Goal: Task Accomplishment & Management: Manage account settings

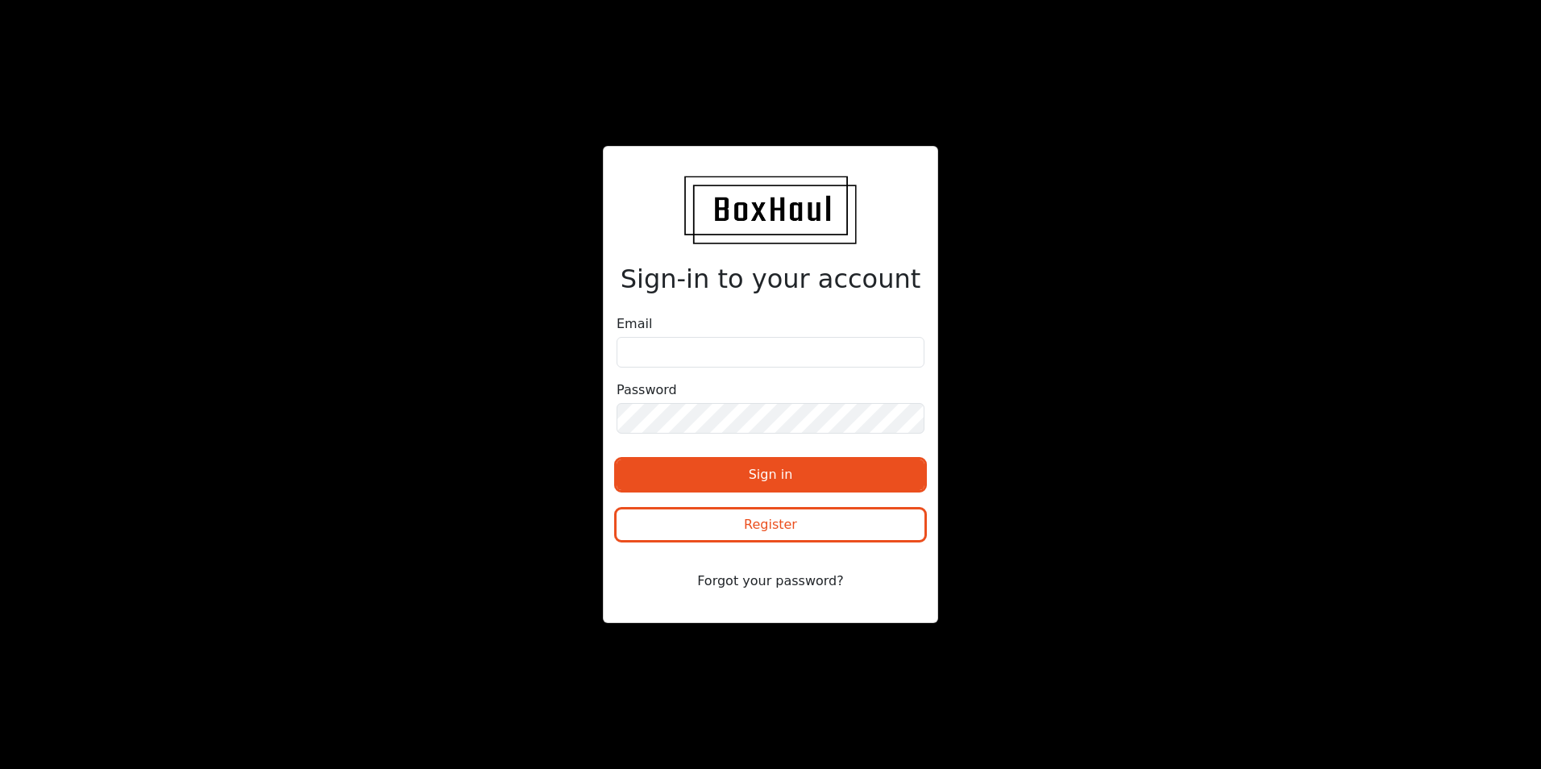
type input "[PERSON_NAME][EMAIL_ADDRESS][PERSON_NAME][DOMAIN_NAME]"
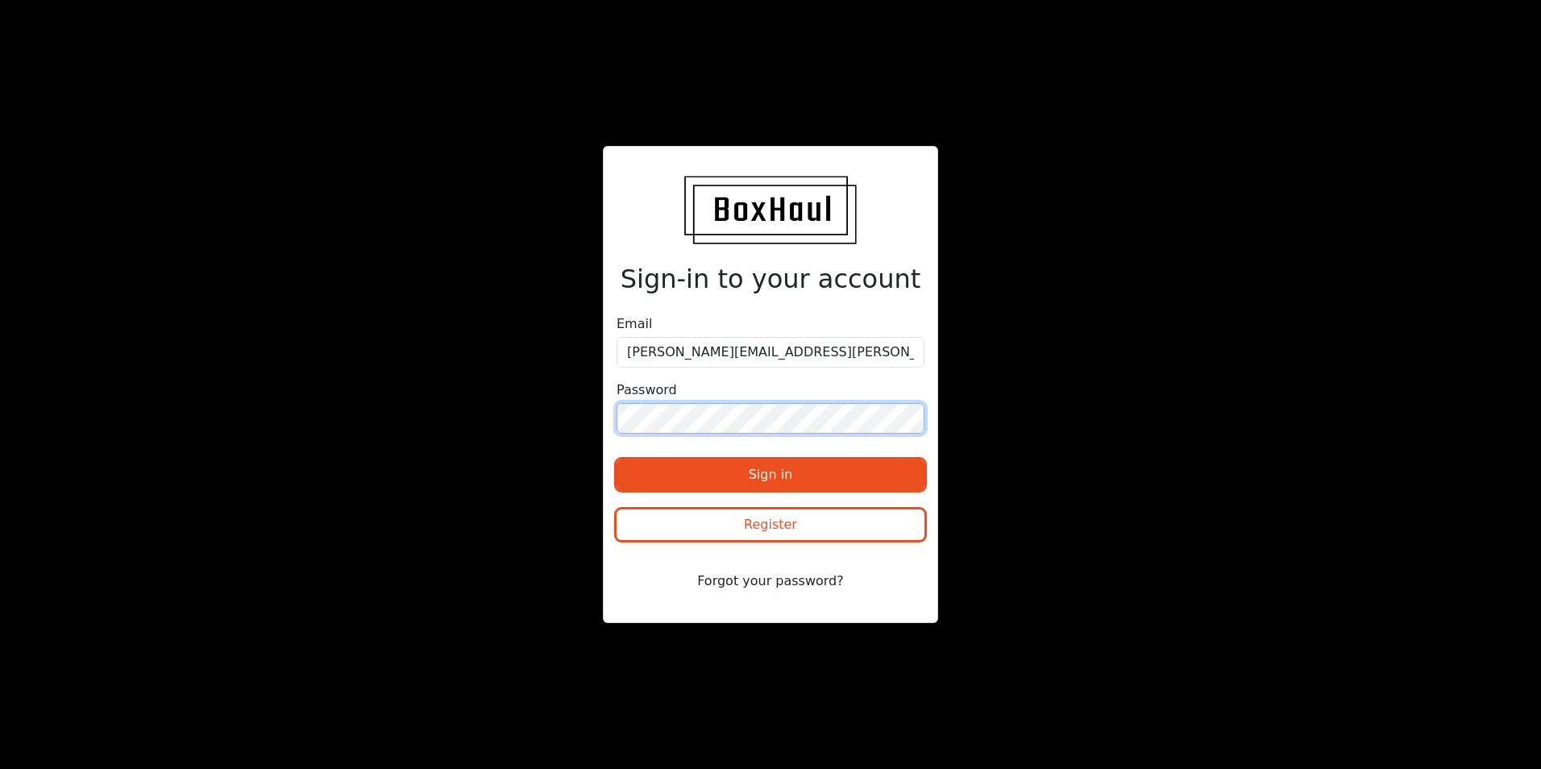
click at [616, 459] on button "Sign in" at bounding box center [770, 474] width 308 height 31
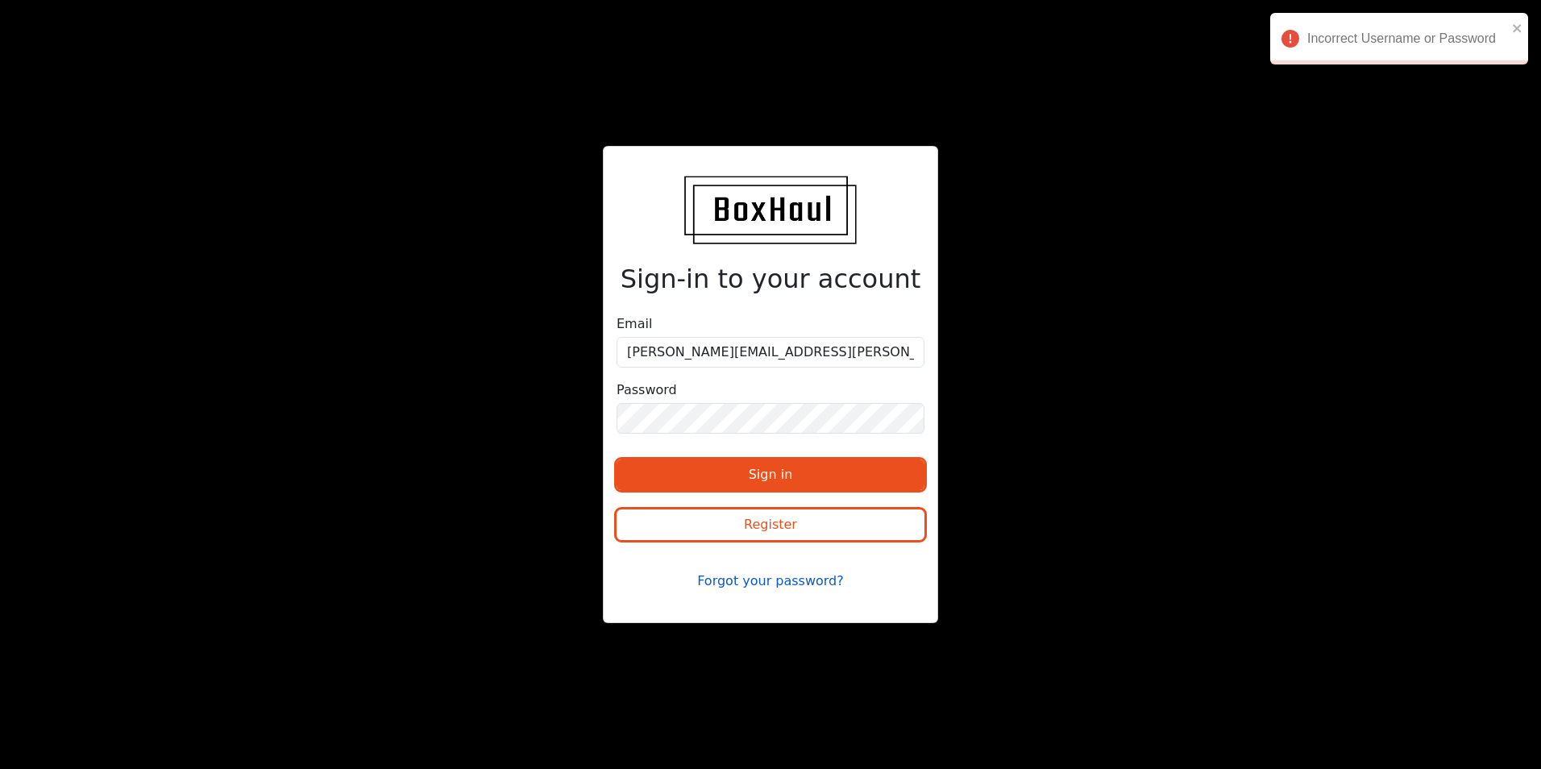
click at [786, 578] on button "Forgot your password?" at bounding box center [770, 581] width 308 height 31
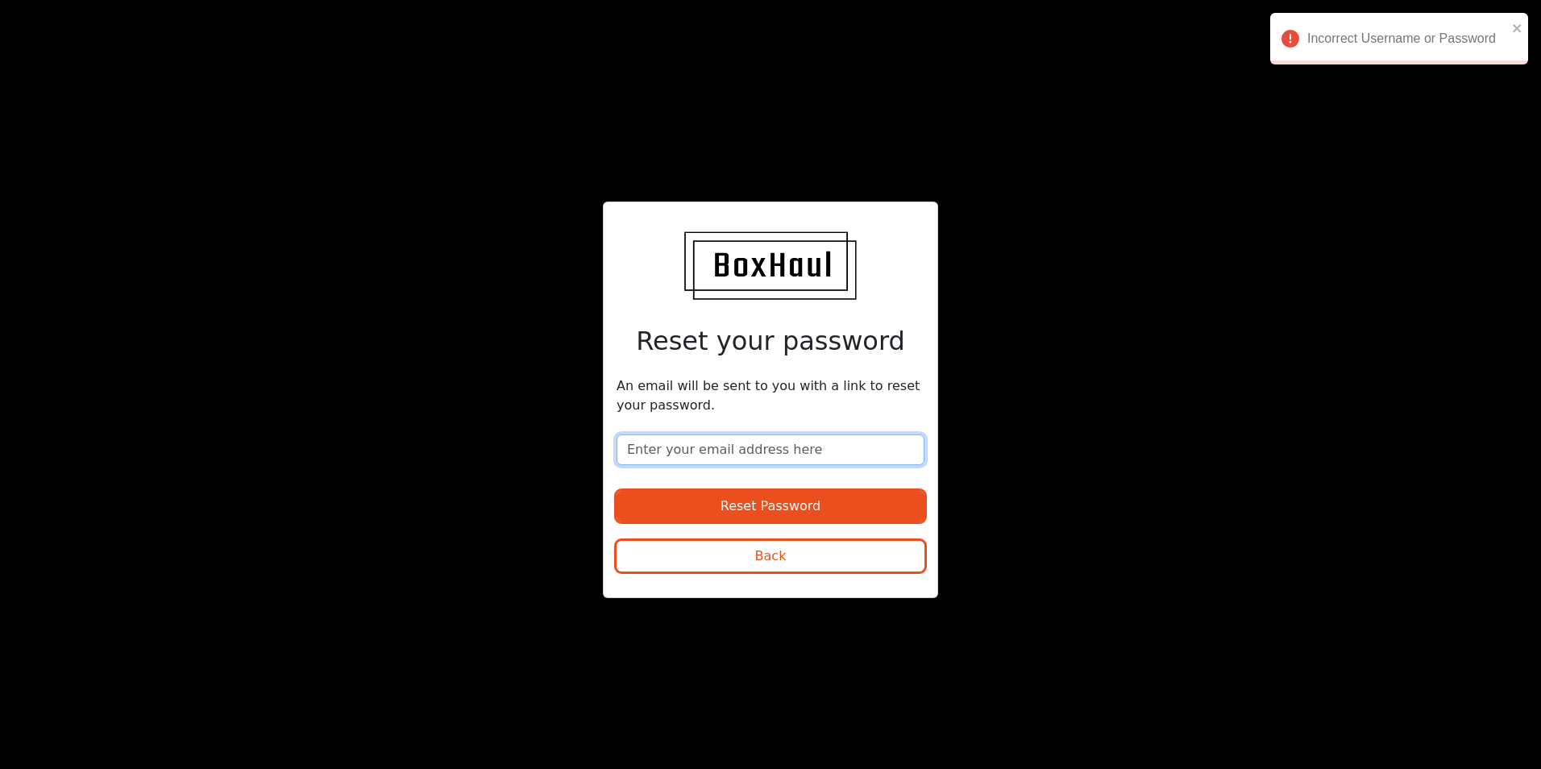
click at [765, 443] on input "email" at bounding box center [770, 449] width 308 height 31
type input "[PERSON_NAME][EMAIL_ADDRESS][PERSON_NAME][DOMAIN_NAME]"
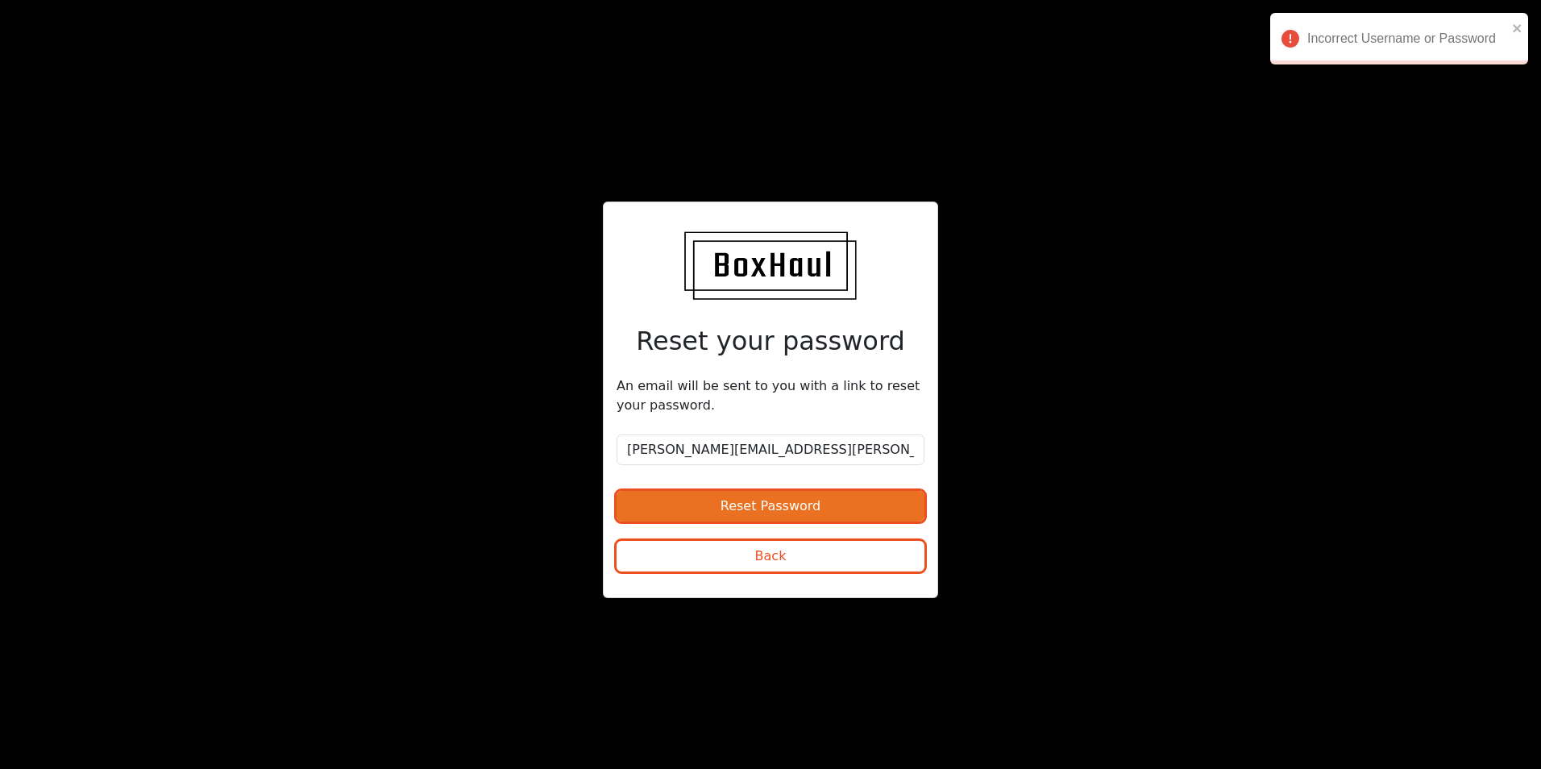
click at [749, 502] on button "Reset Password" at bounding box center [770, 506] width 308 height 31
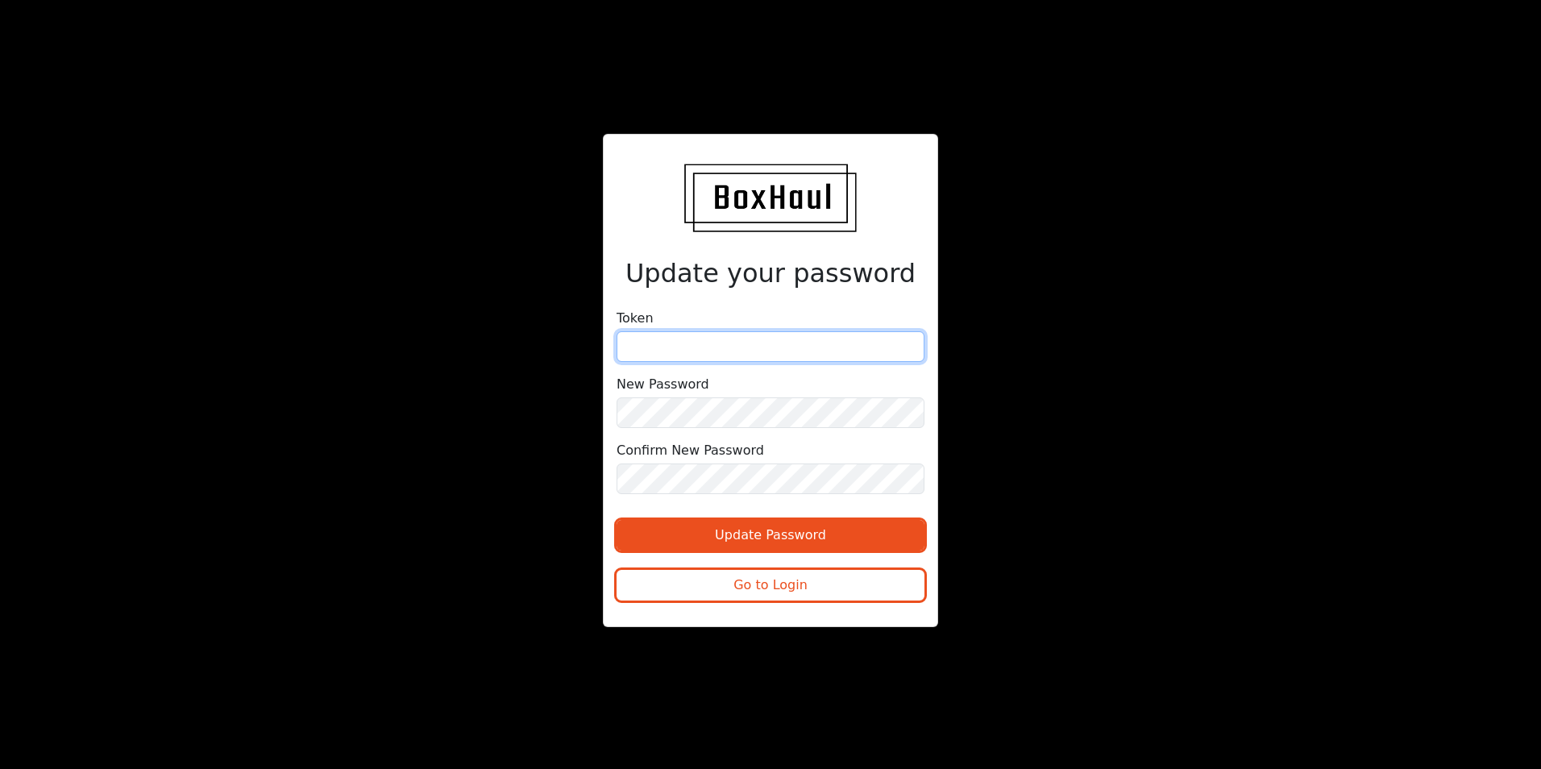
click at [732, 339] on input "text" at bounding box center [770, 346] width 308 height 31
paste input "f10ed43c047afd9c364aae6b"
type input "f10ed43c047afd9c364aae6b"
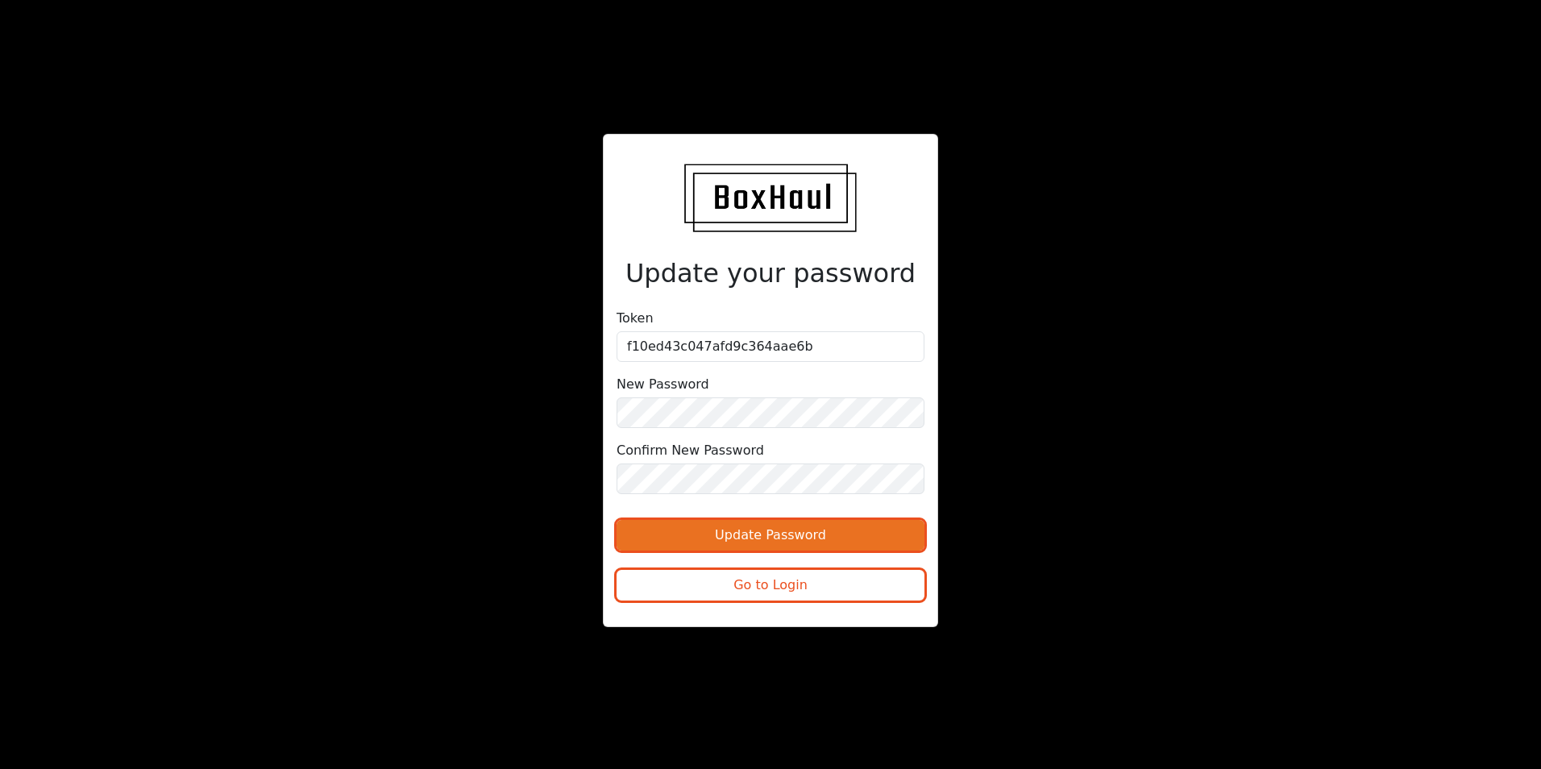
click at [761, 538] on button "Update Password" at bounding box center [770, 535] width 308 height 31
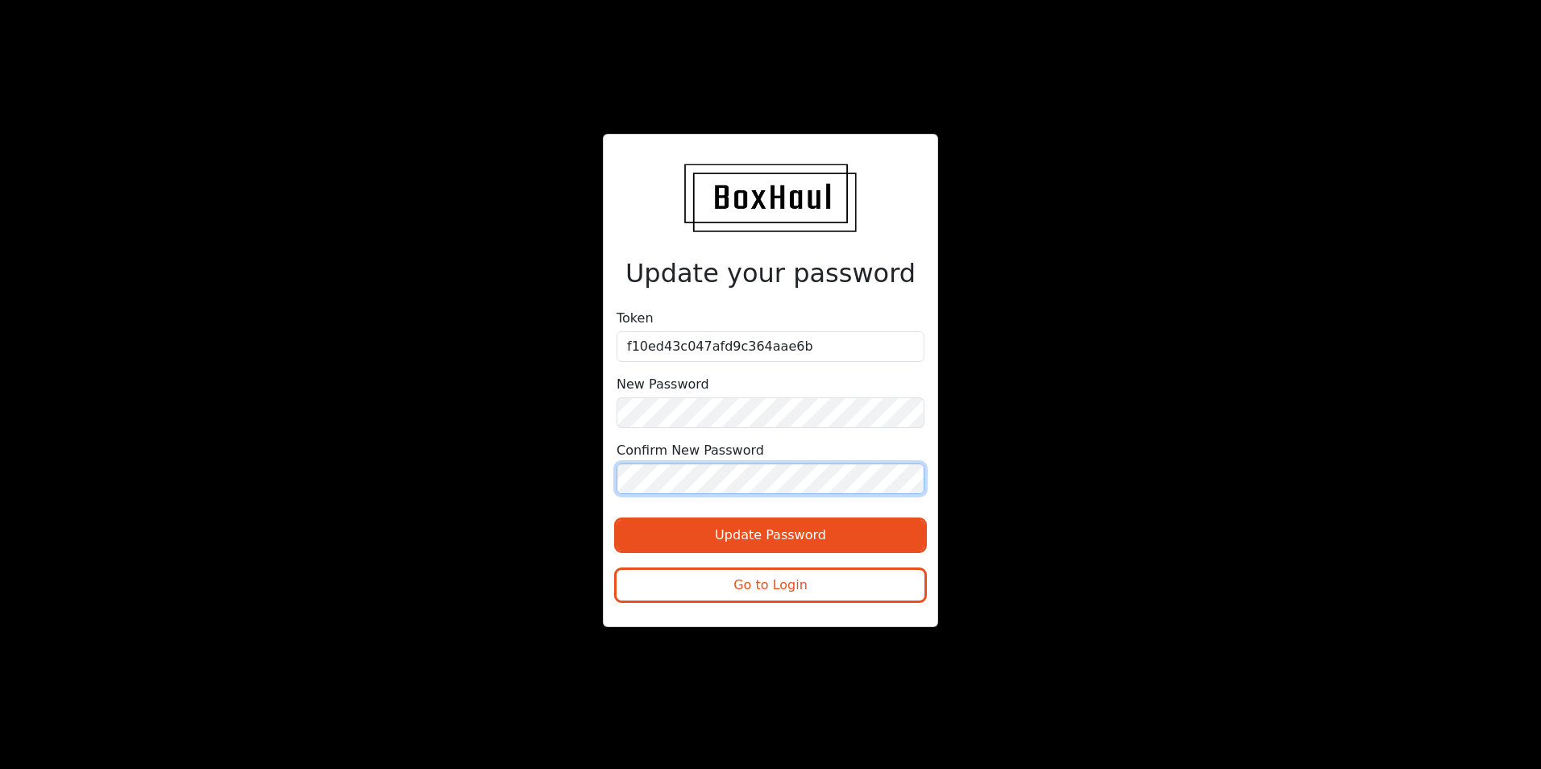
click at [616, 520] on button "Update Password" at bounding box center [770, 535] width 308 height 31
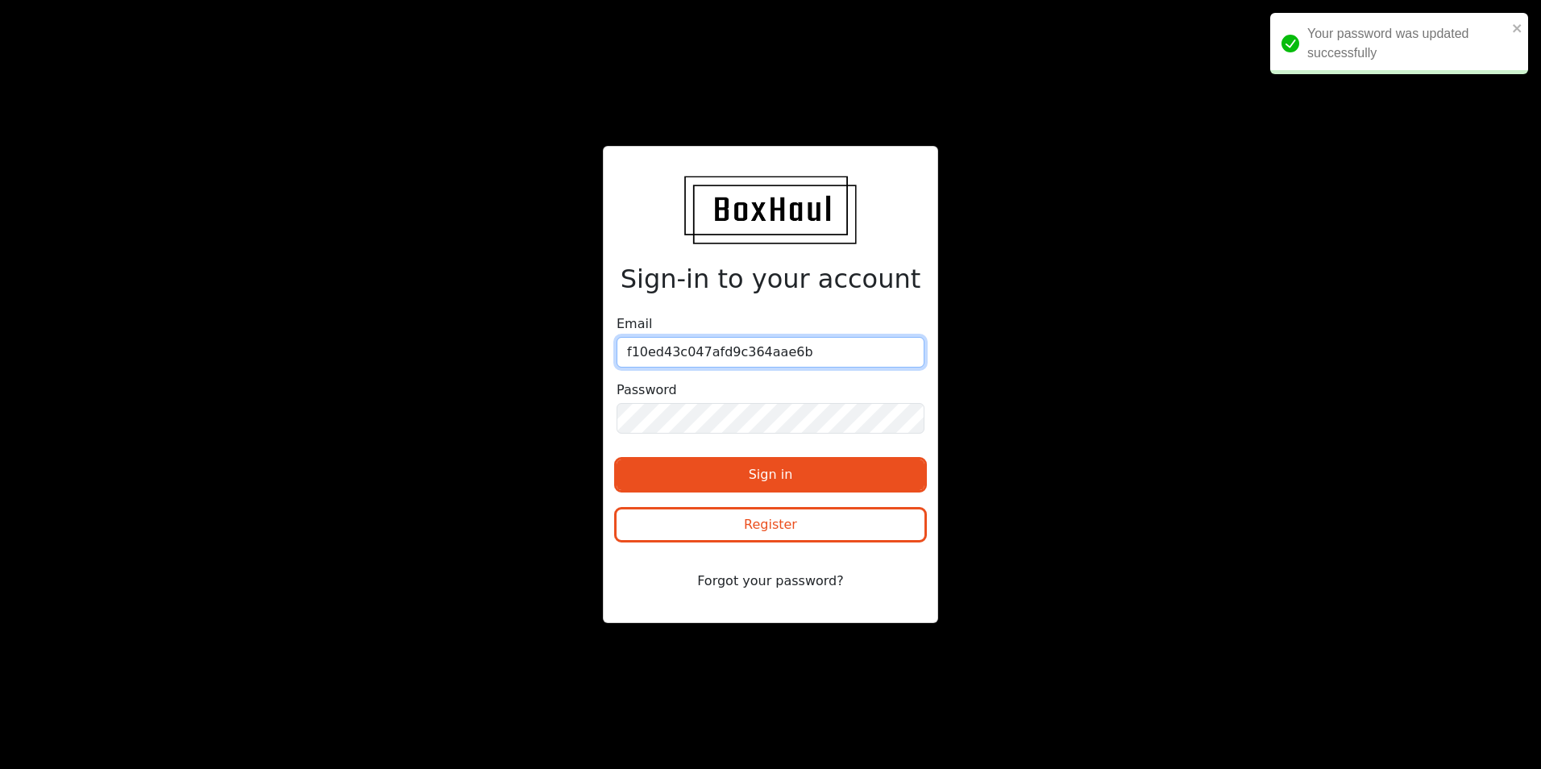
drag, startPoint x: 804, startPoint y: 348, endPoint x: 445, endPoint y: 393, distance: 362.2
click at [445, 393] on div "Sign-in to your account Email f10ed43c047afd9c364aae6b Password Sign in Registe…" at bounding box center [770, 384] width 770 height 476
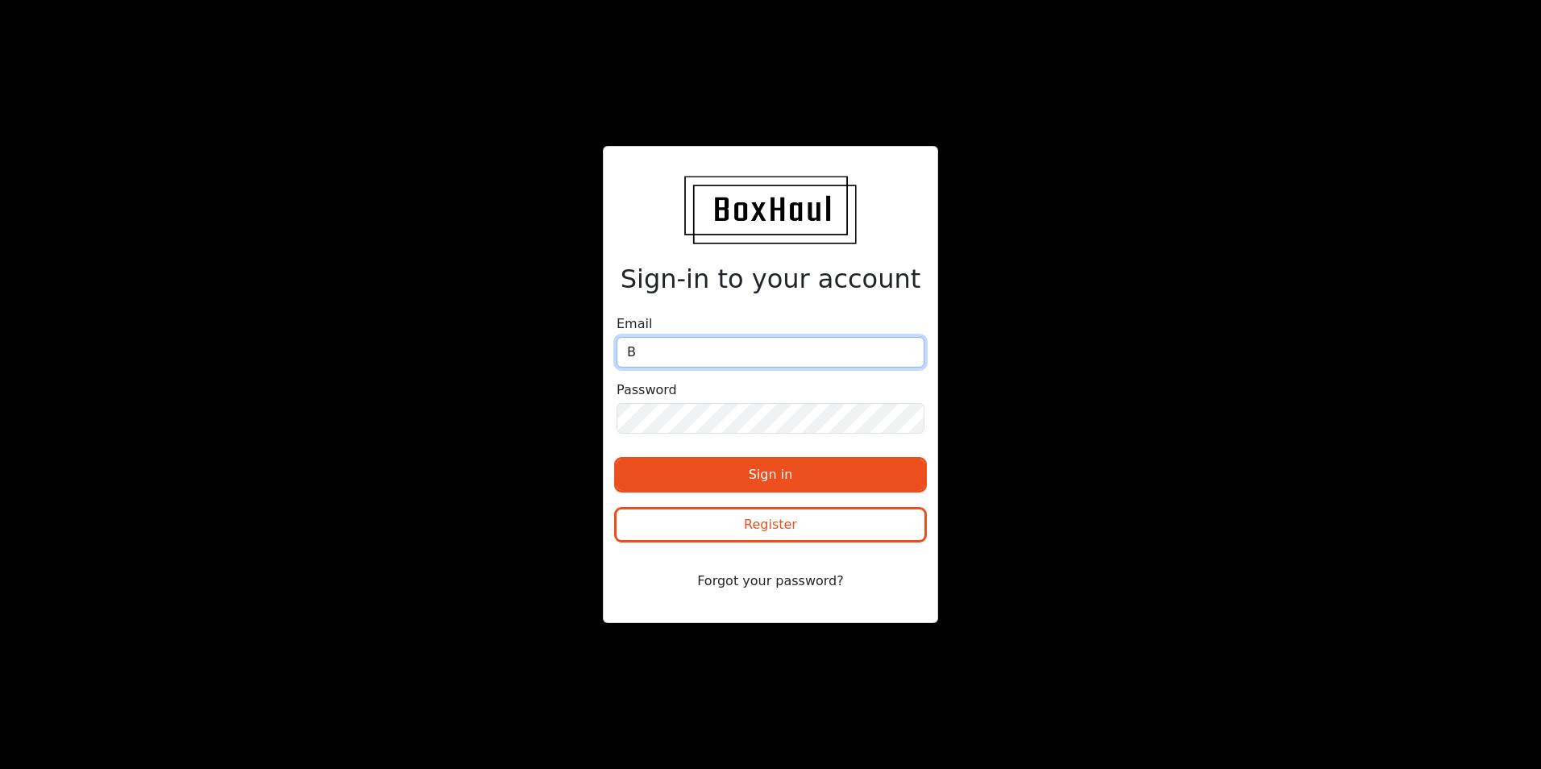
type input "[PERSON_NAME][EMAIL_ADDRESS][PERSON_NAME][DOMAIN_NAME]"
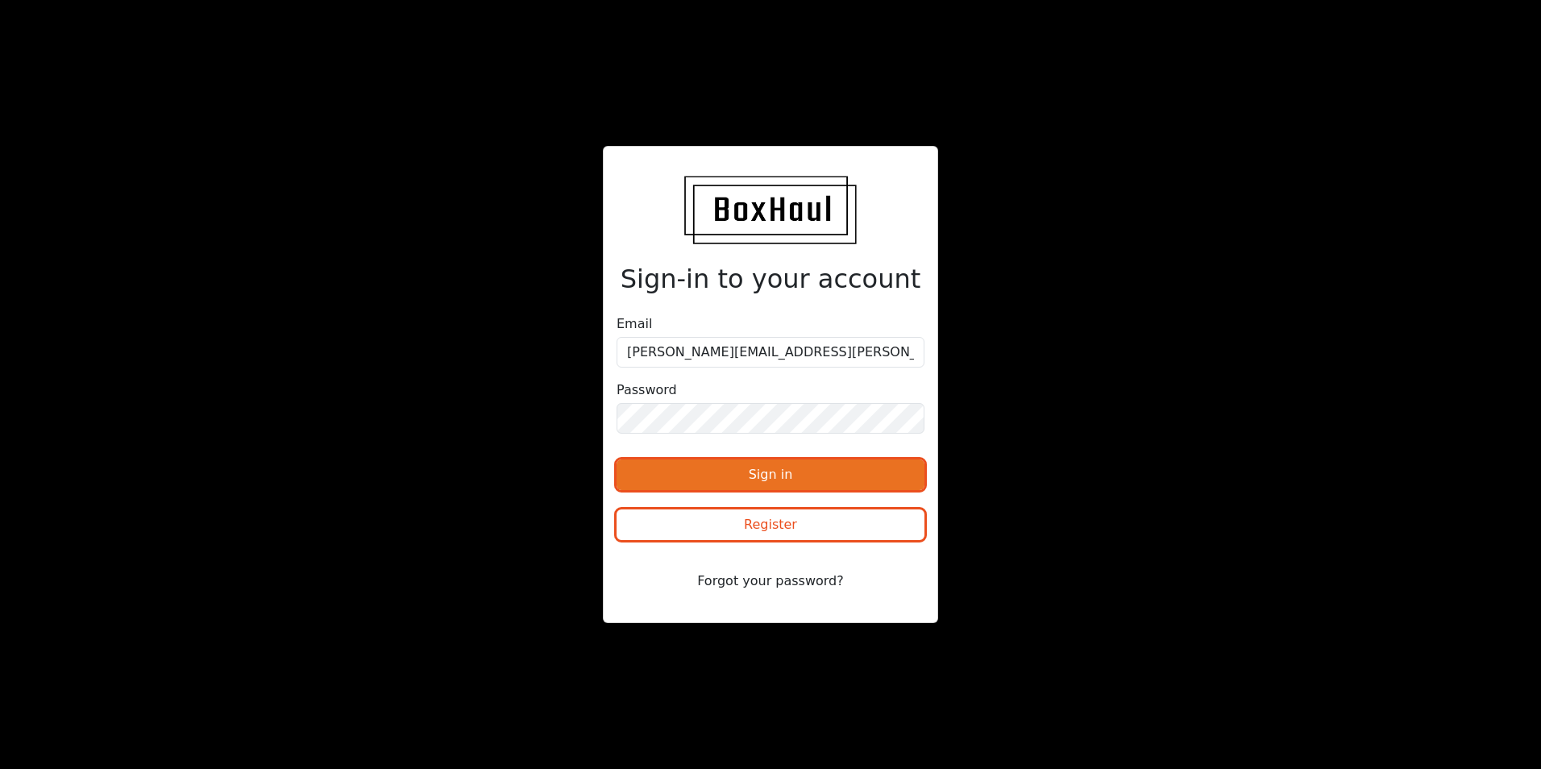
click at [732, 475] on button "Sign in" at bounding box center [770, 474] width 308 height 31
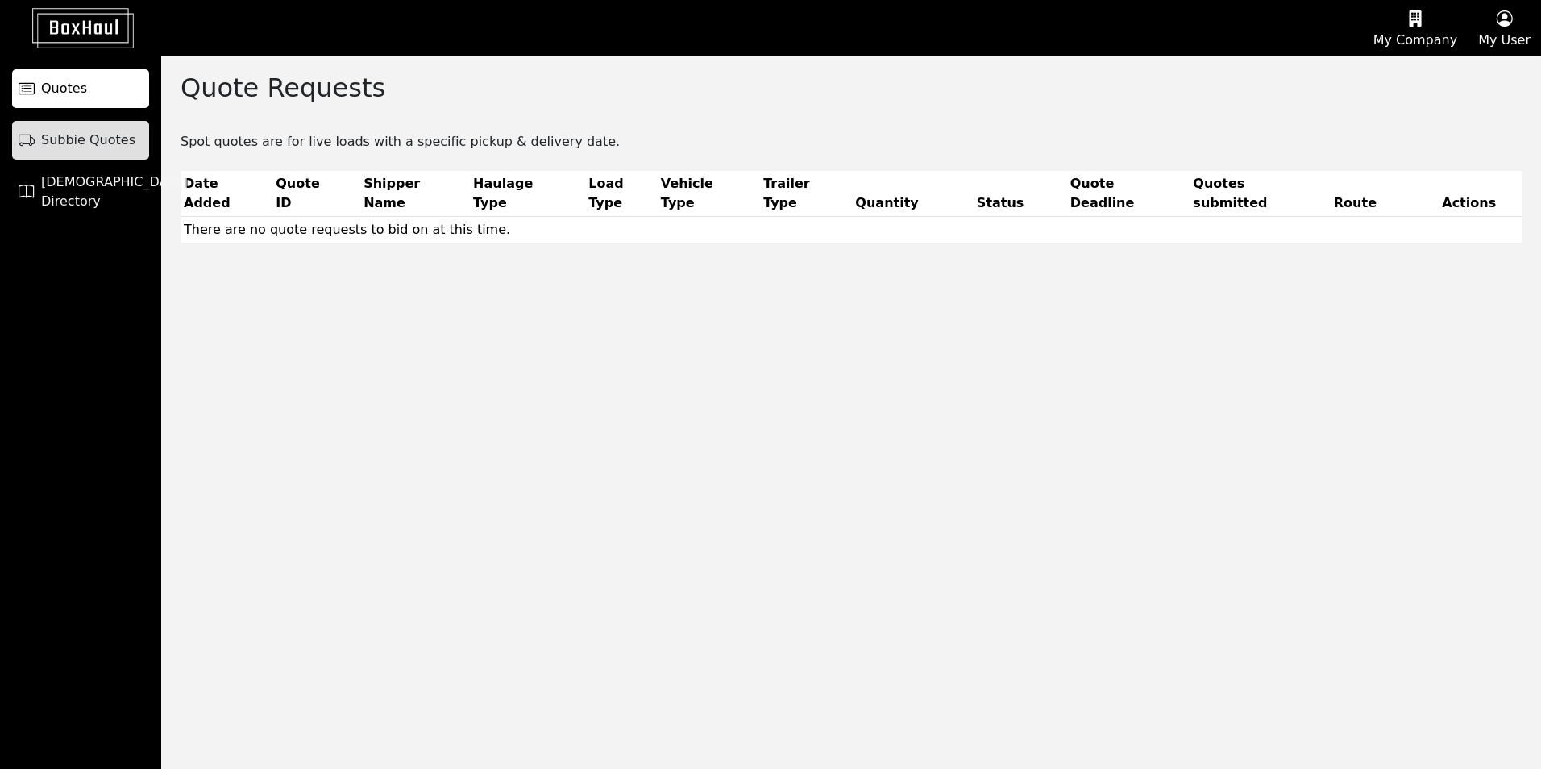
click at [117, 134] on span "Subbie Quotes" at bounding box center [88, 140] width 94 height 19
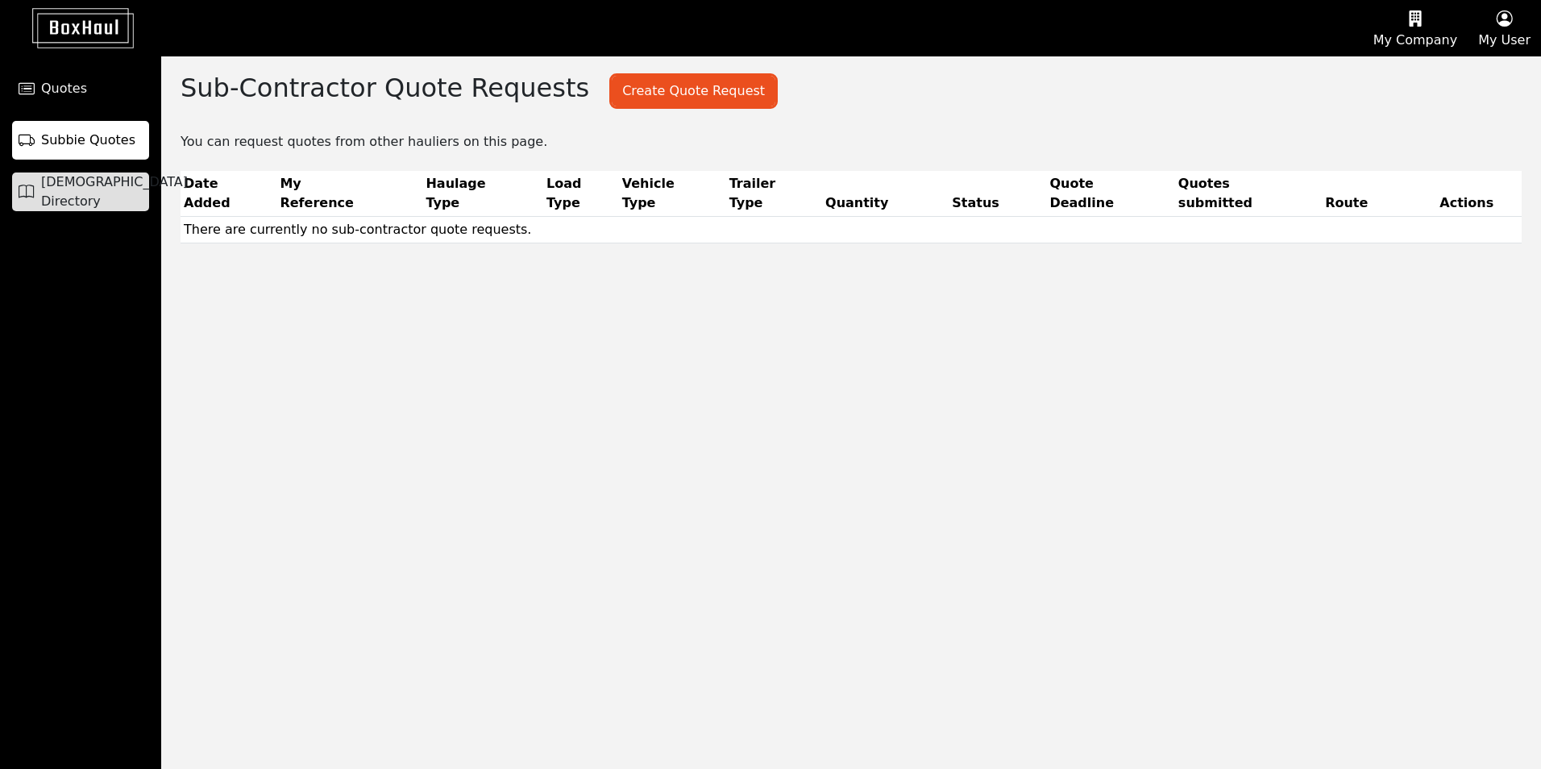
click at [95, 189] on span "[DEMOGRAPHIC_DATA] Directory" at bounding box center [114, 191] width 147 height 39
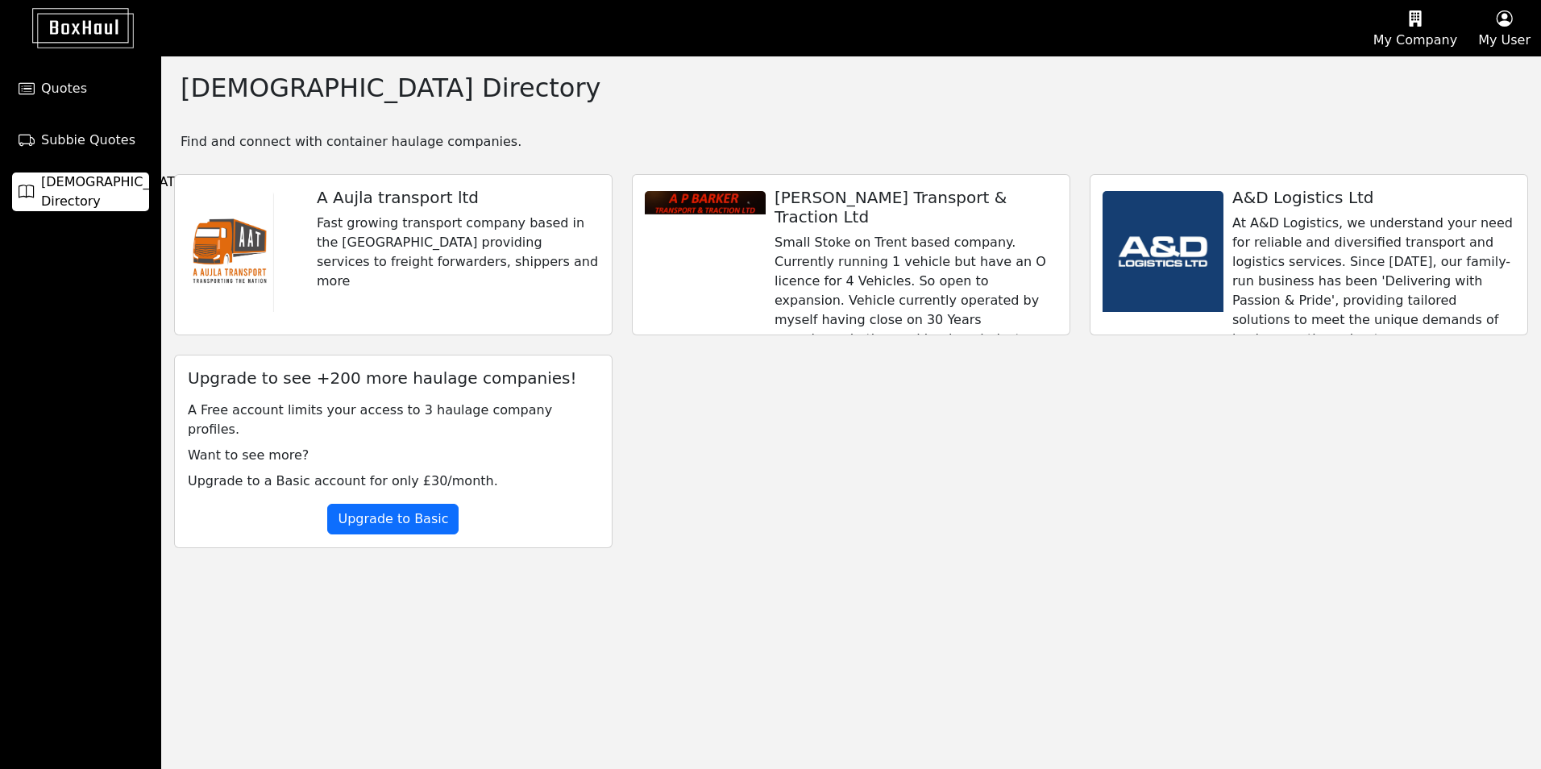
click at [1432, 26] on icon "button" at bounding box center [1415, 18] width 84 height 24
click at [1427, 75] on div "Company Profile" at bounding box center [1394, 77] width 144 height 26
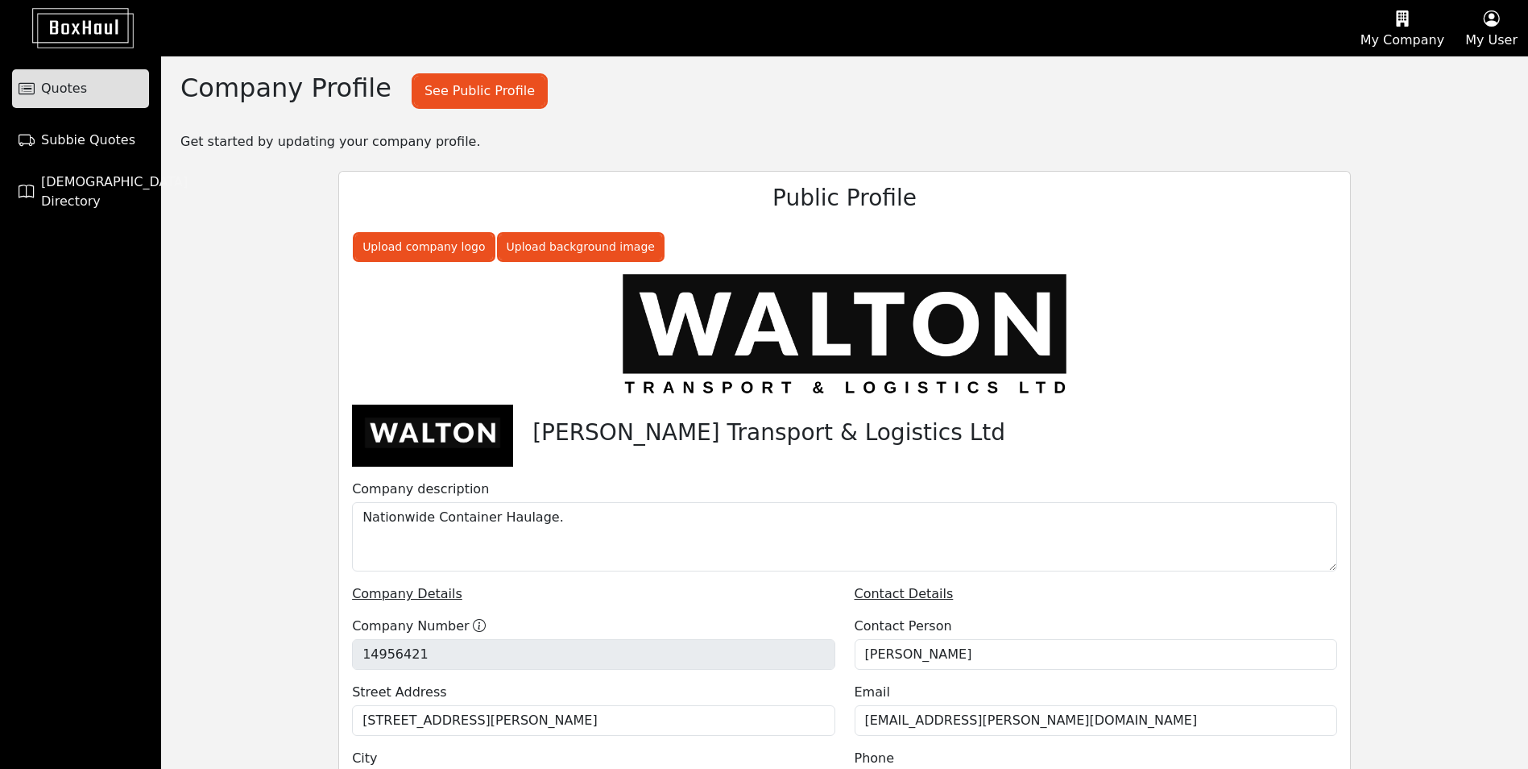
click at [82, 91] on span "Quotes" at bounding box center [64, 88] width 46 height 19
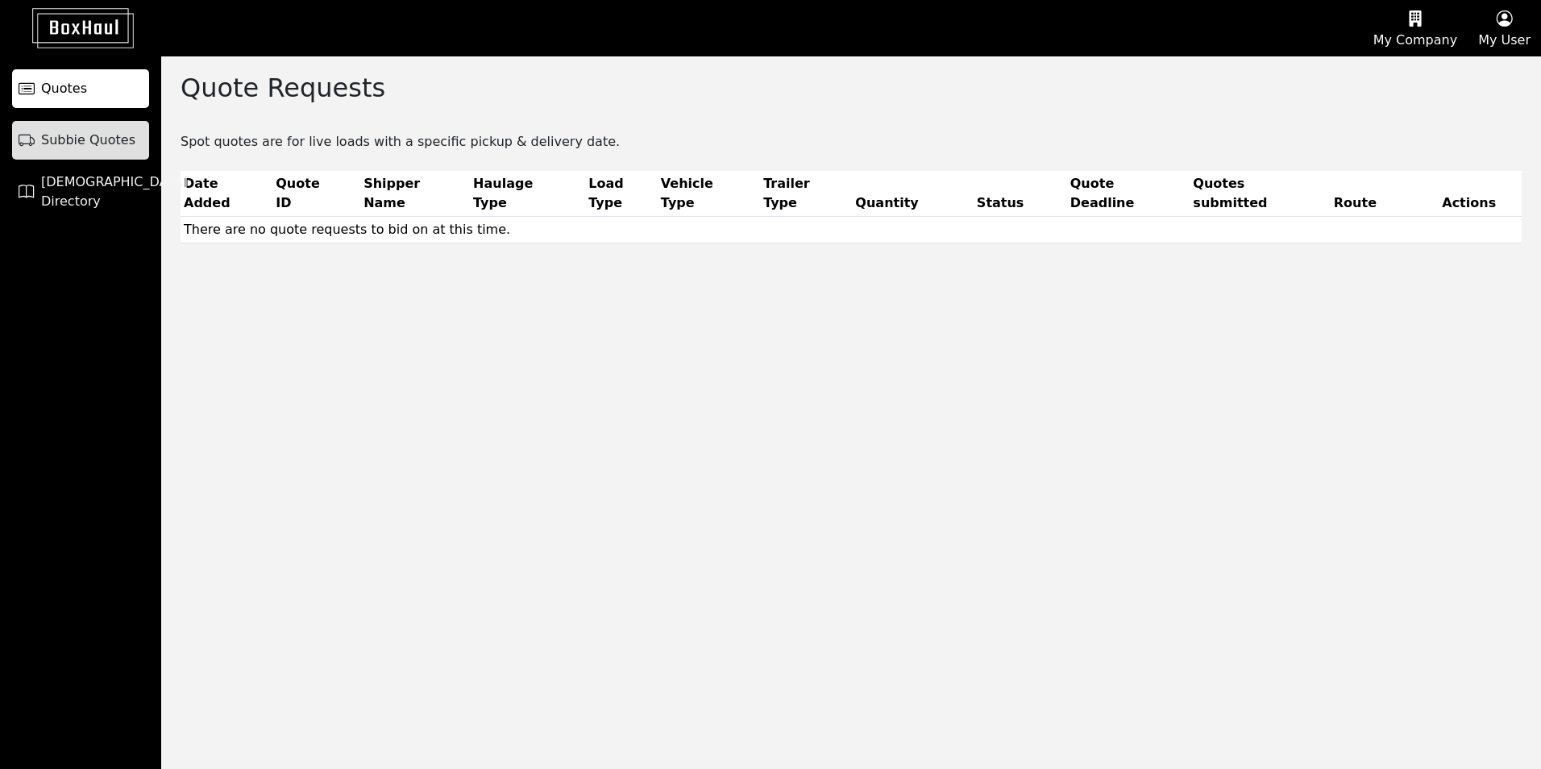
click at [79, 146] on span "Subbie Quotes" at bounding box center [88, 140] width 94 height 19
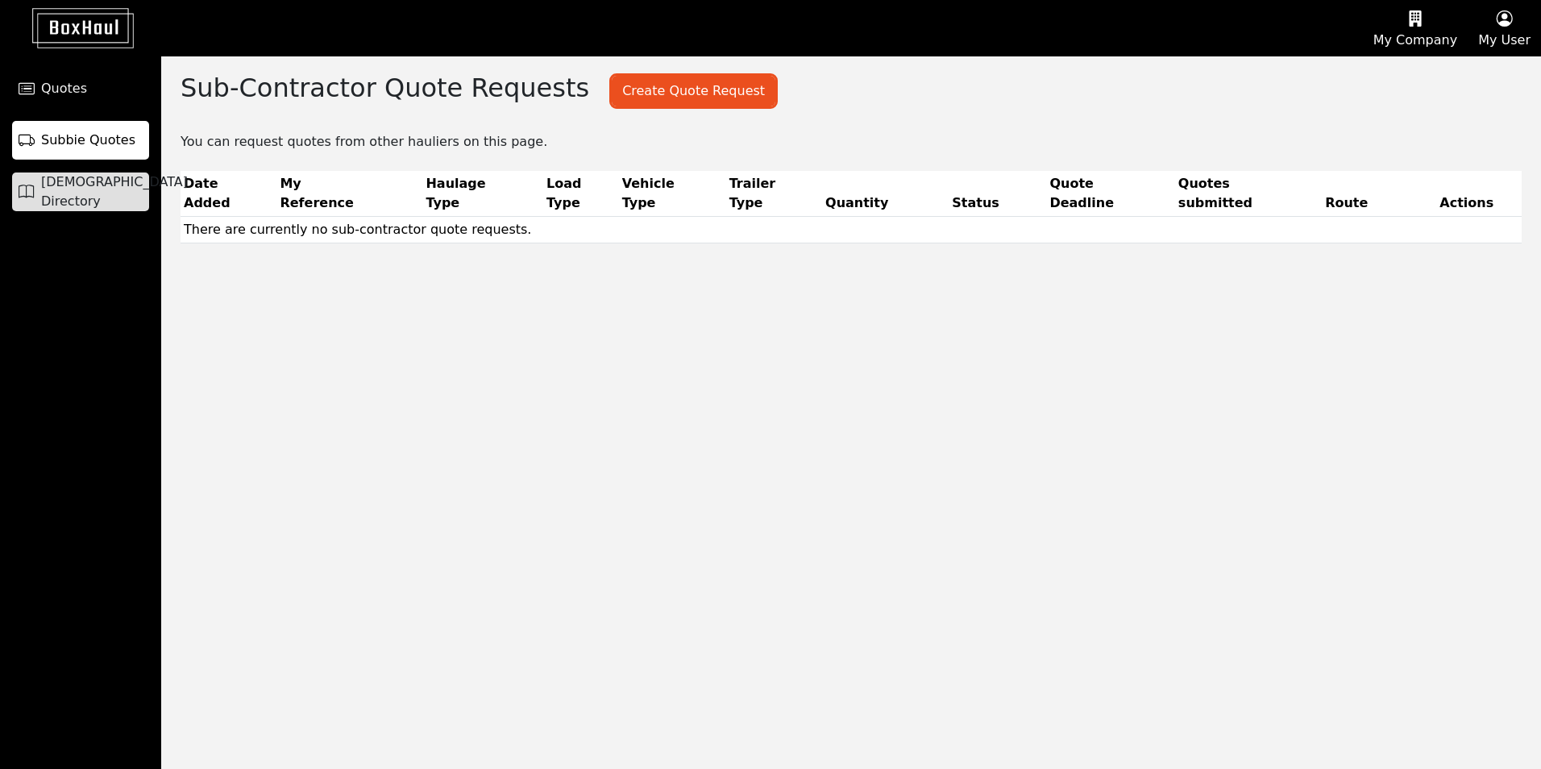
click at [53, 201] on link "[DEMOGRAPHIC_DATA] Directory" at bounding box center [80, 191] width 137 height 39
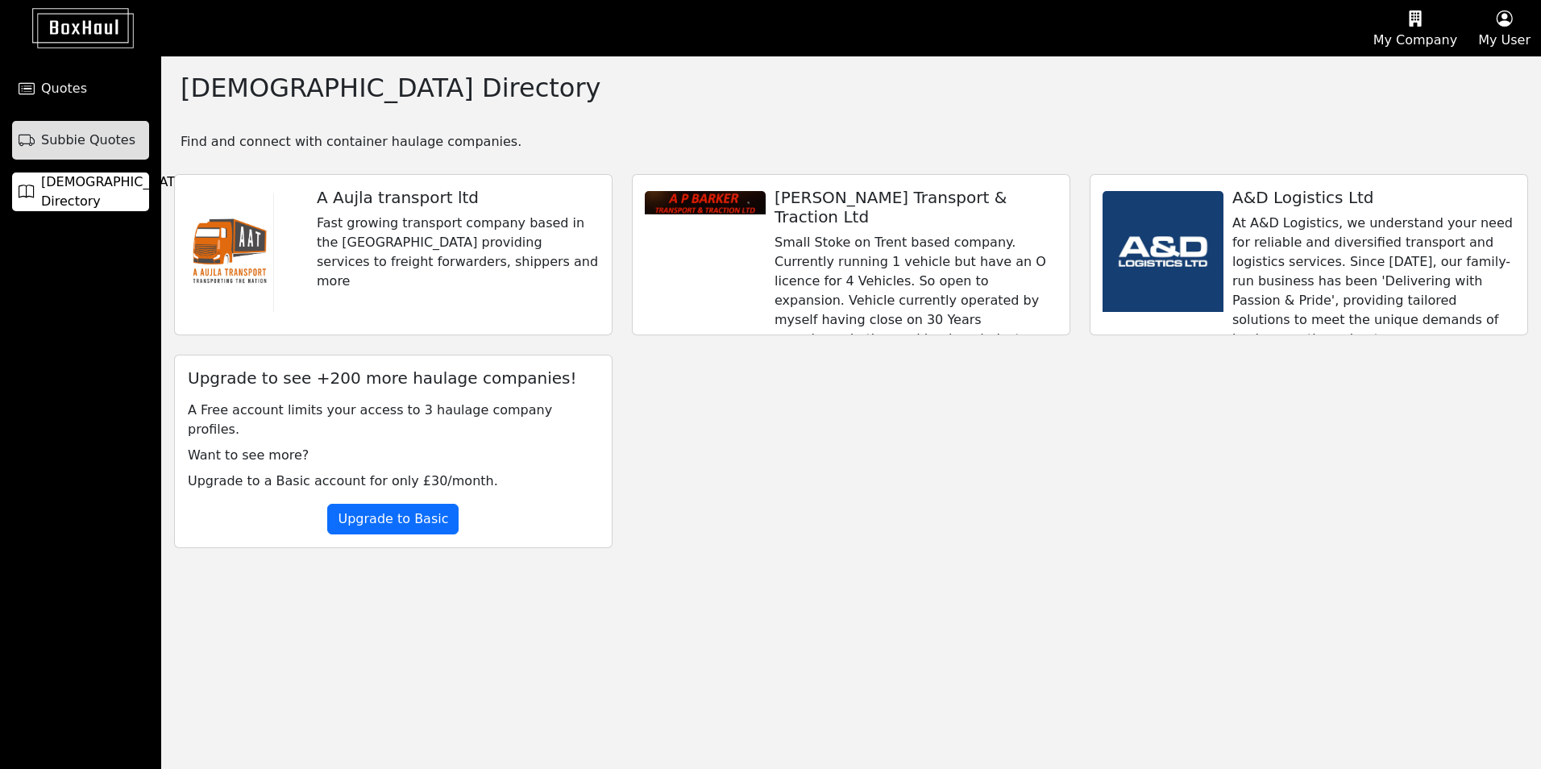
click at [93, 144] on span "Subbie Quotes" at bounding box center [88, 140] width 94 height 19
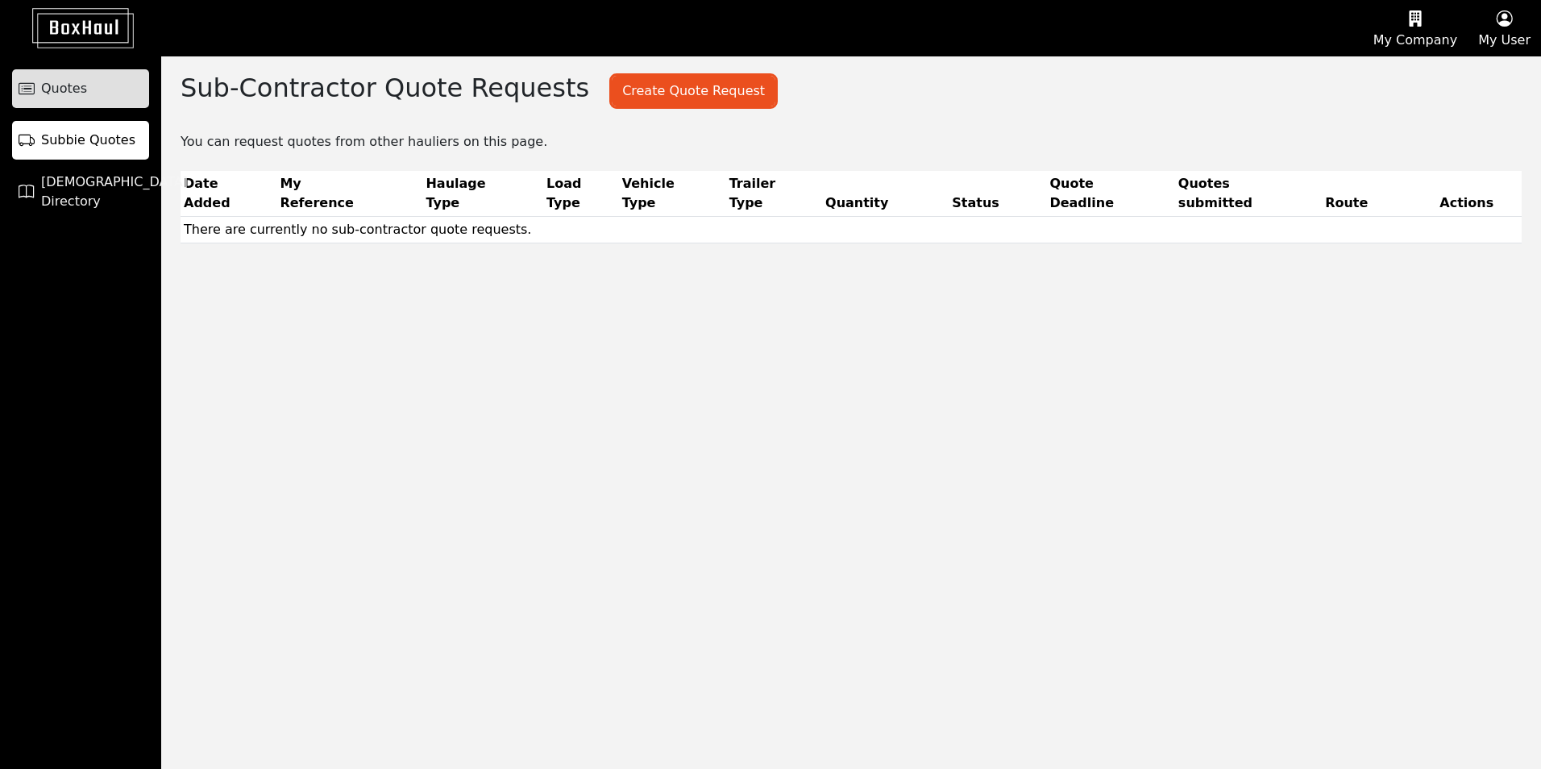
click at [89, 93] on link "Quotes" at bounding box center [80, 88] width 137 height 39
